Goal: Task Accomplishment & Management: Complete application form

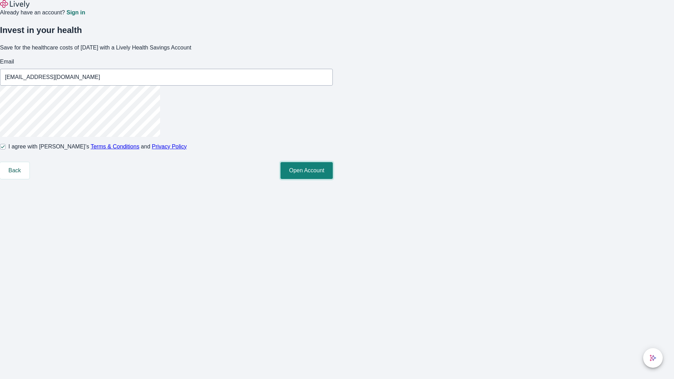
click at [333, 179] on button "Open Account" at bounding box center [307, 170] width 52 height 17
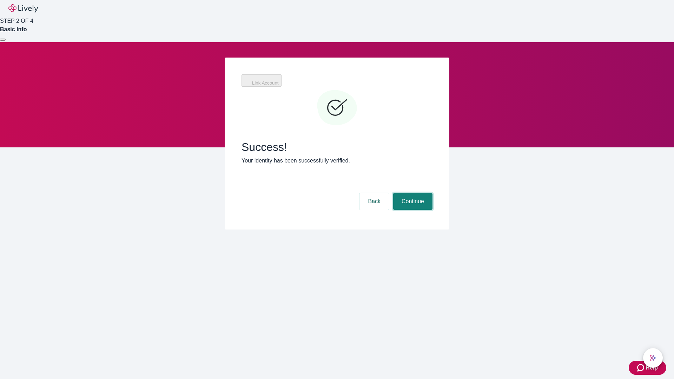
click at [412, 193] on button "Continue" at bounding box center [412, 201] width 39 height 17
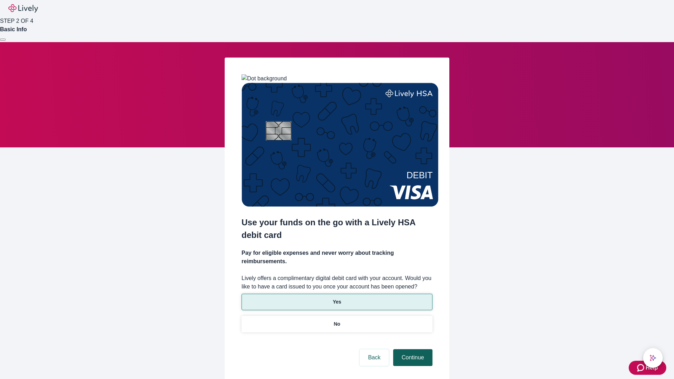
click at [337, 321] on p "No" at bounding box center [337, 324] width 7 height 7
click at [412, 349] on button "Continue" at bounding box center [412, 357] width 39 height 17
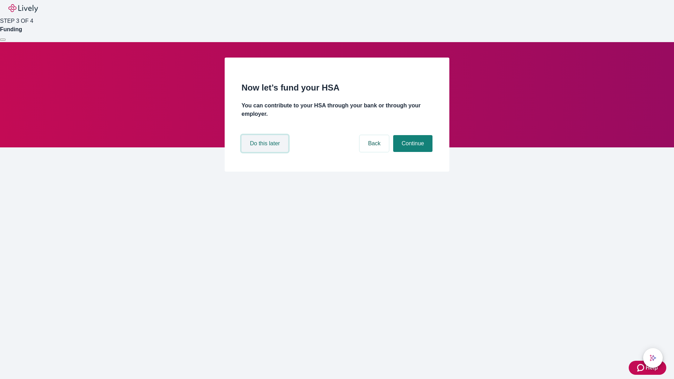
click at [266, 152] on button "Do this later" at bounding box center [265, 143] width 47 height 17
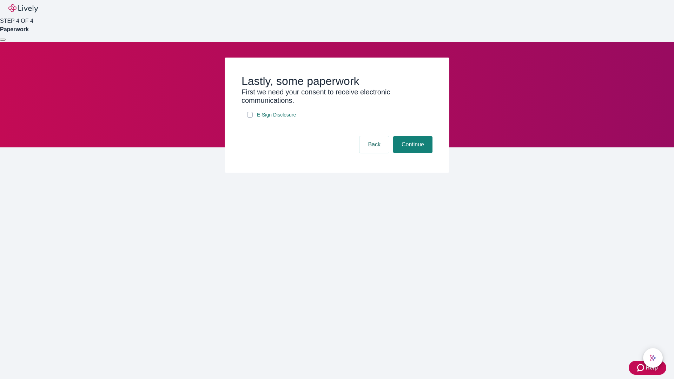
click at [250, 118] on input "E-Sign Disclosure" at bounding box center [250, 115] width 6 height 6
checkbox input "true"
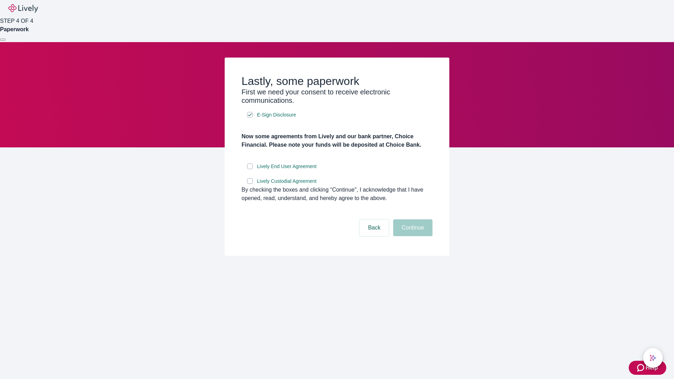
click at [250, 169] on input "Lively End User Agreement" at bounding box center [250, 167] width 6 height 6
checkbox input "true"
click at [250, 184] on input "Lively Custodial Agreement" at bounding box center [250, 181] width 6 height 6
checkbox input "true"
click at [412, 236] on button "Continue" at bounding box center [412, 228] width 39 height 17
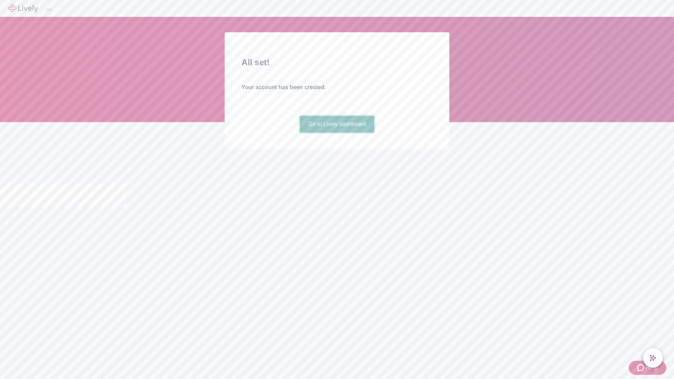
click at [337, 133] on link "Go to Lively dashboard" at bounding box center [337, 124] width 75 height 17
